Goal: Find specific page/section: Find specific page/section

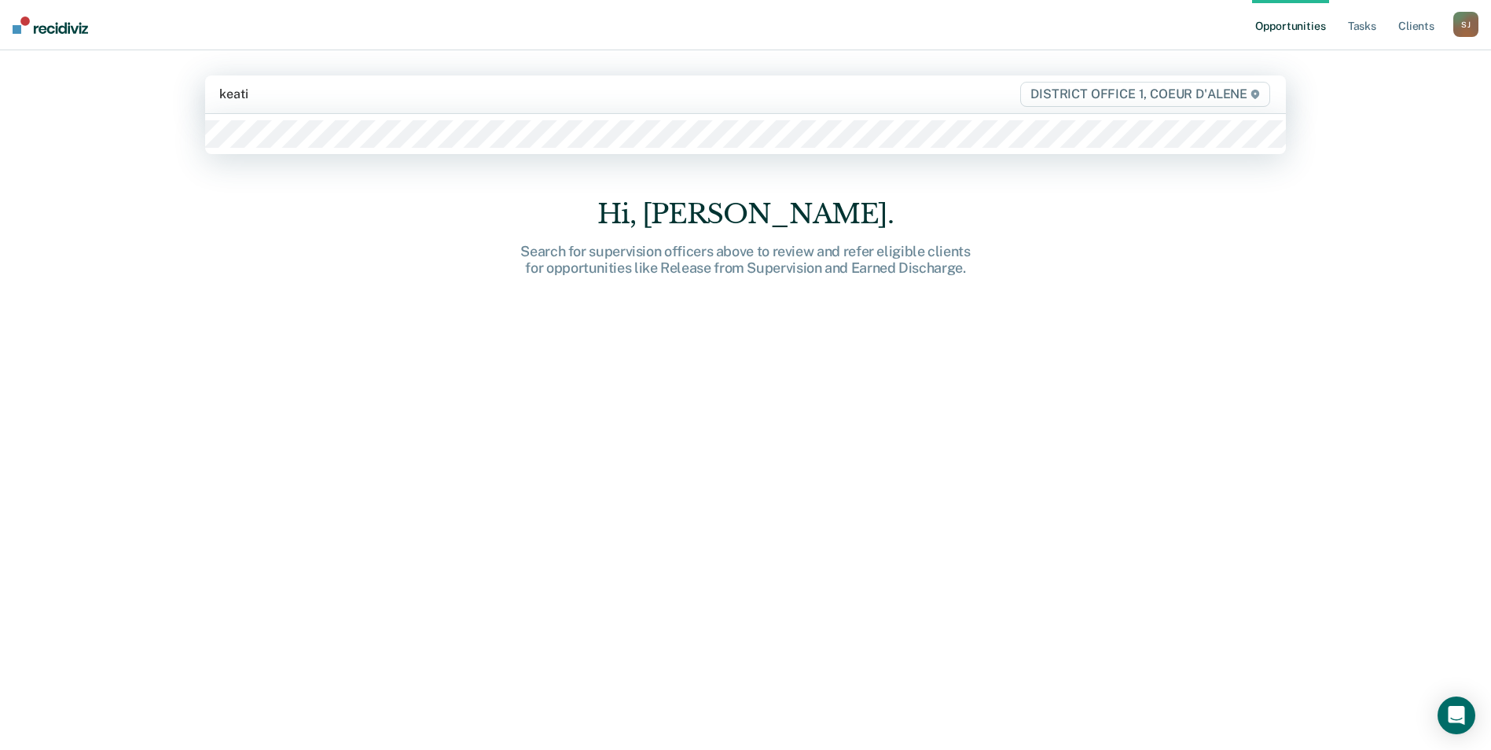
type input "keatin"
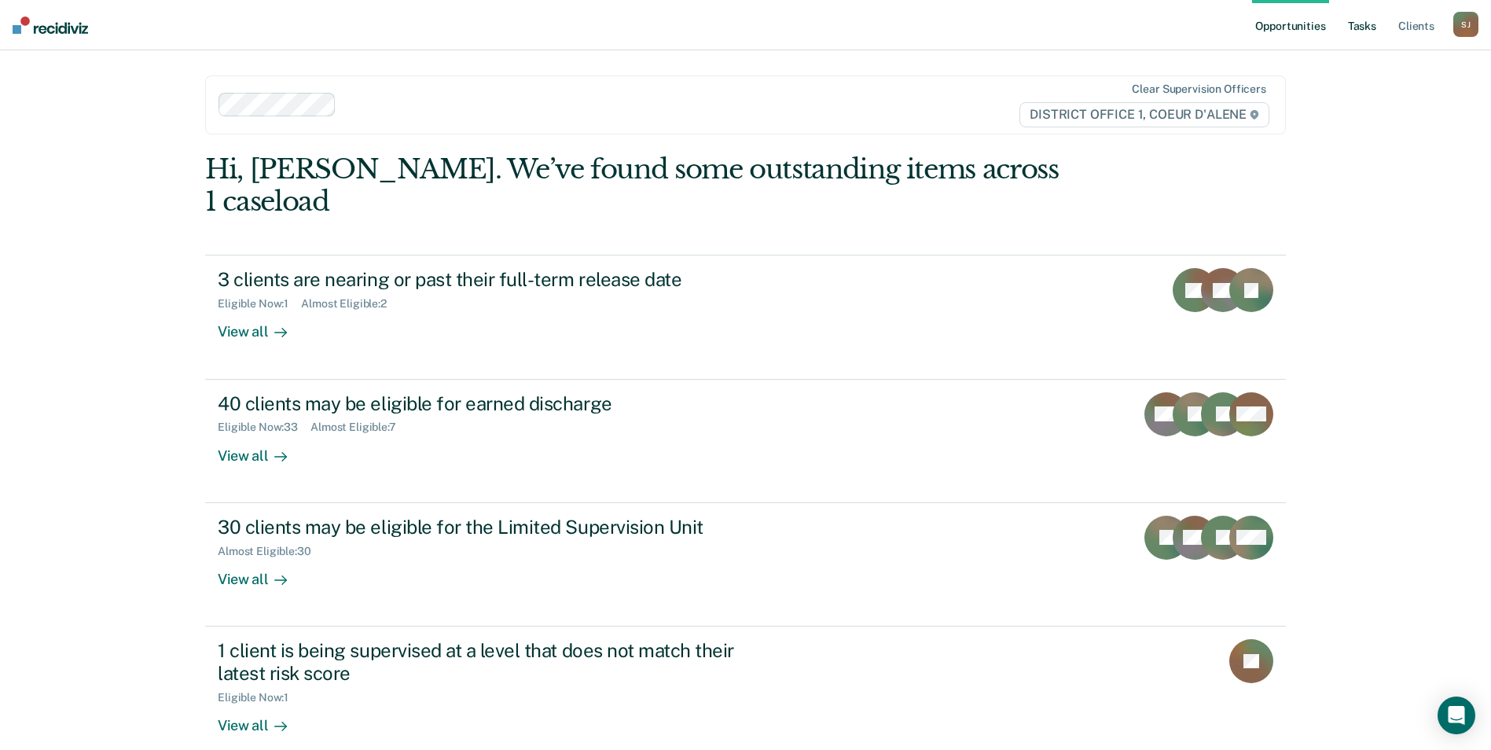
click at [1356, 32] on link "Tasks" at bounding box center [1362, 25] width 35 height 50
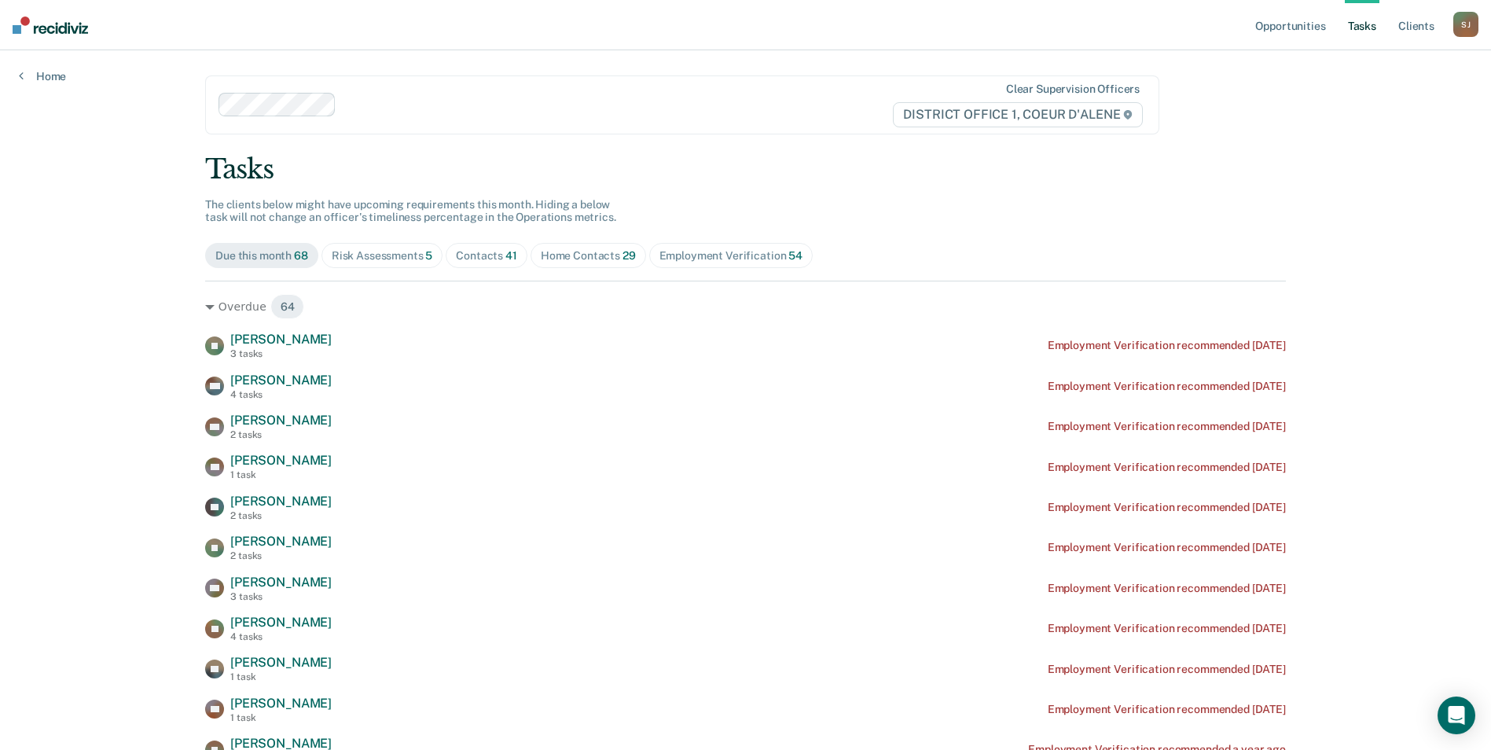
click at [473, 263] on span "Contacts 41" at bounding box center [487, 255] width 82 height 25
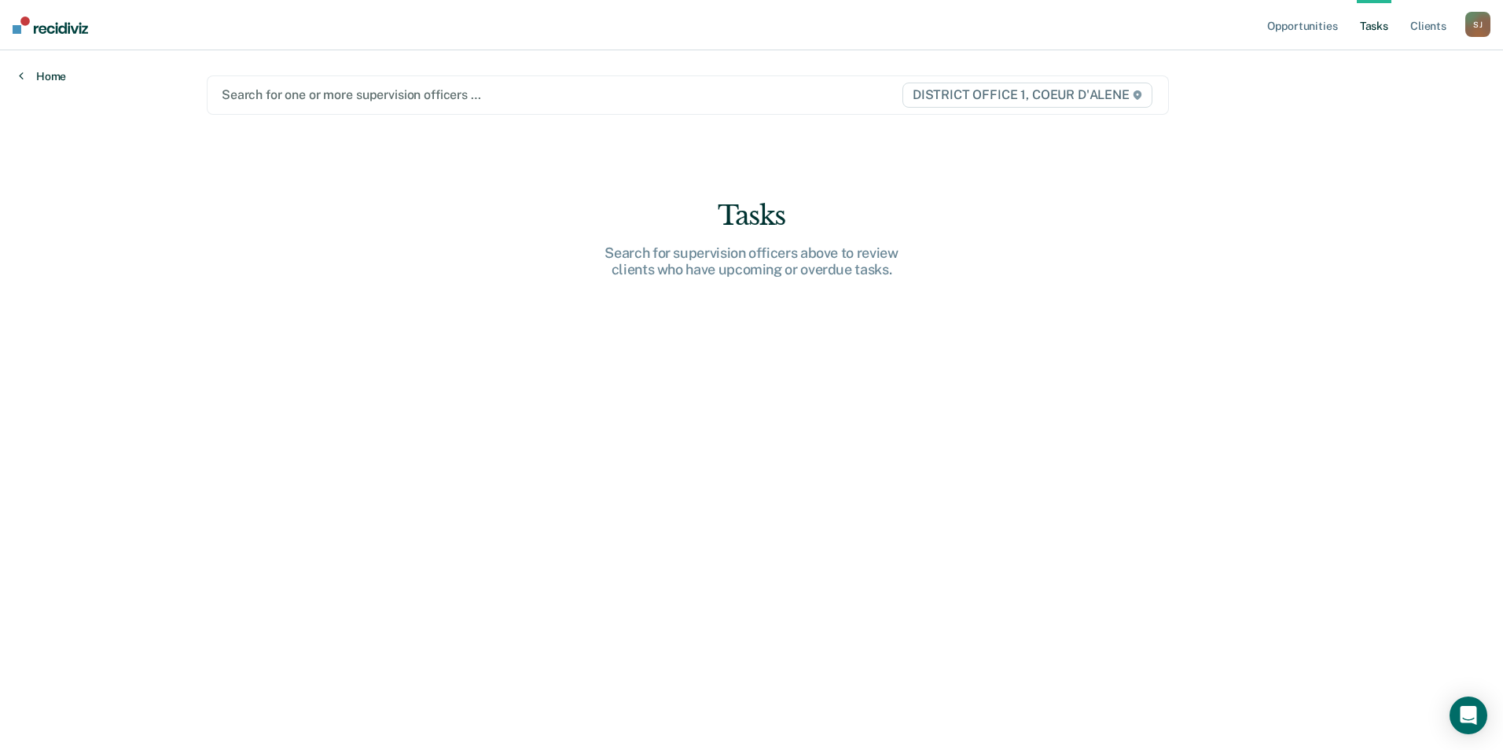
click at [23, 73] on icon at bounding box center [21, 75] width 5 height 13
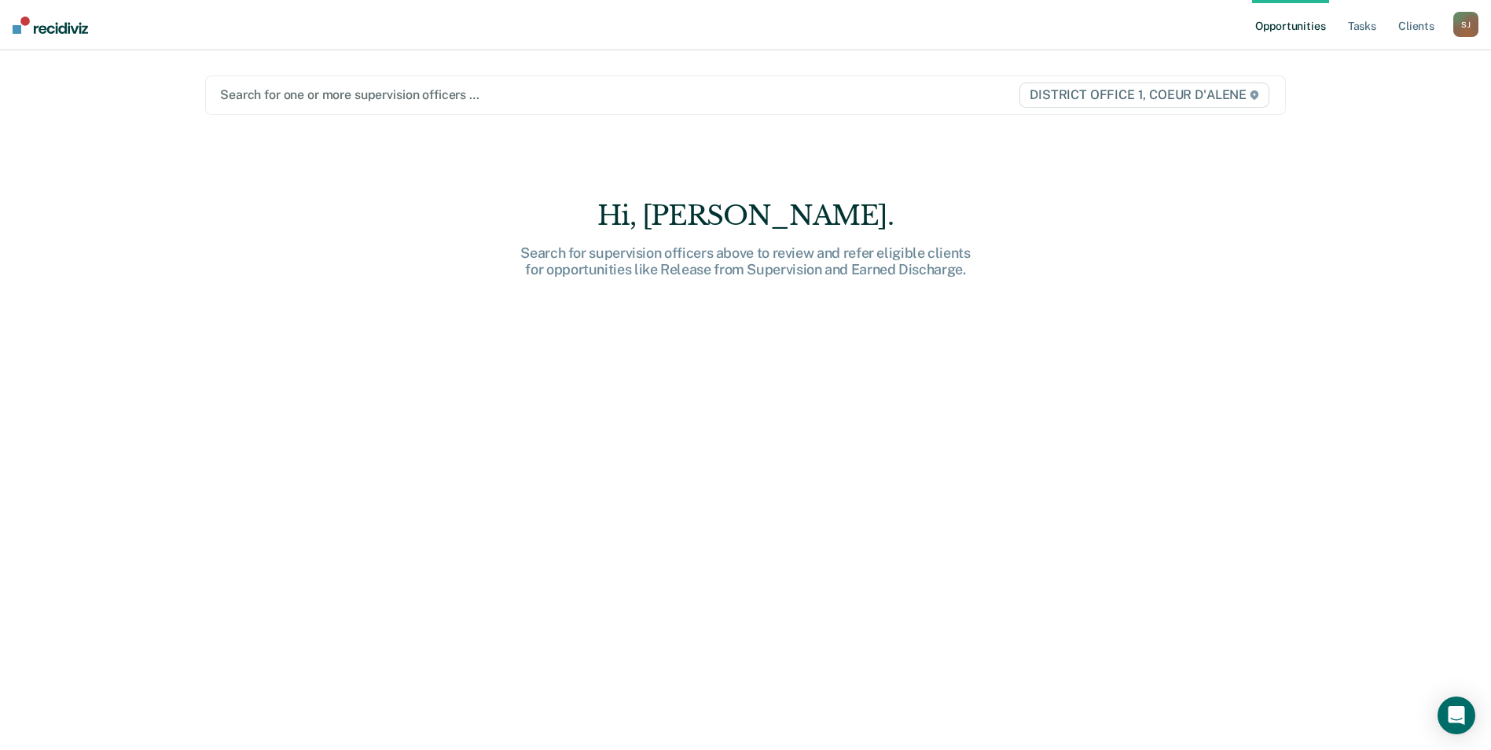
click at [31, 27] on img at bounding box center [50, 25] width 75 height 17
